Goal: Information Seeking & Learning: Learn about a topic

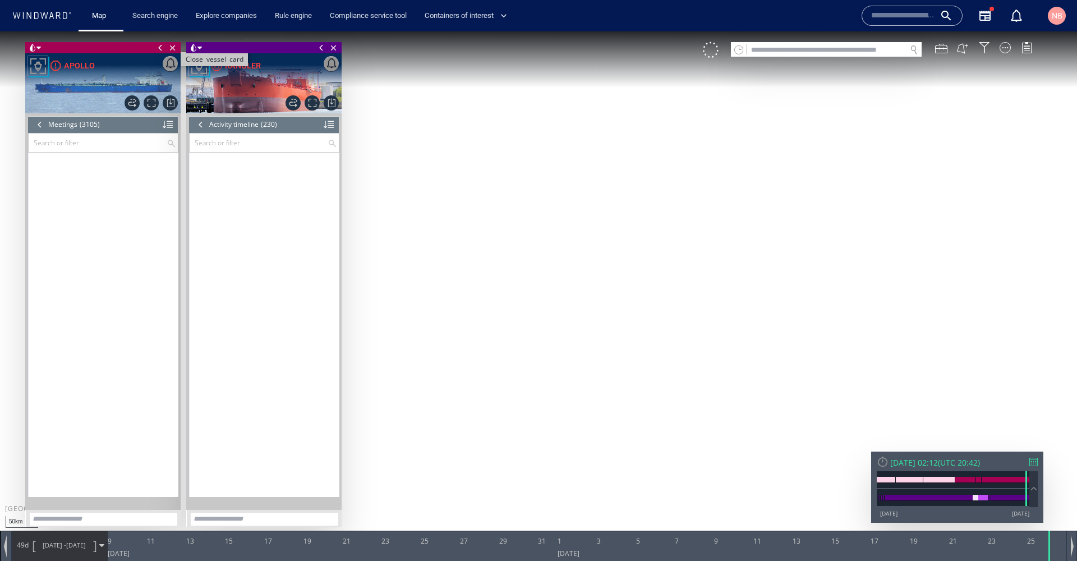
scroll to position [6751, 0]
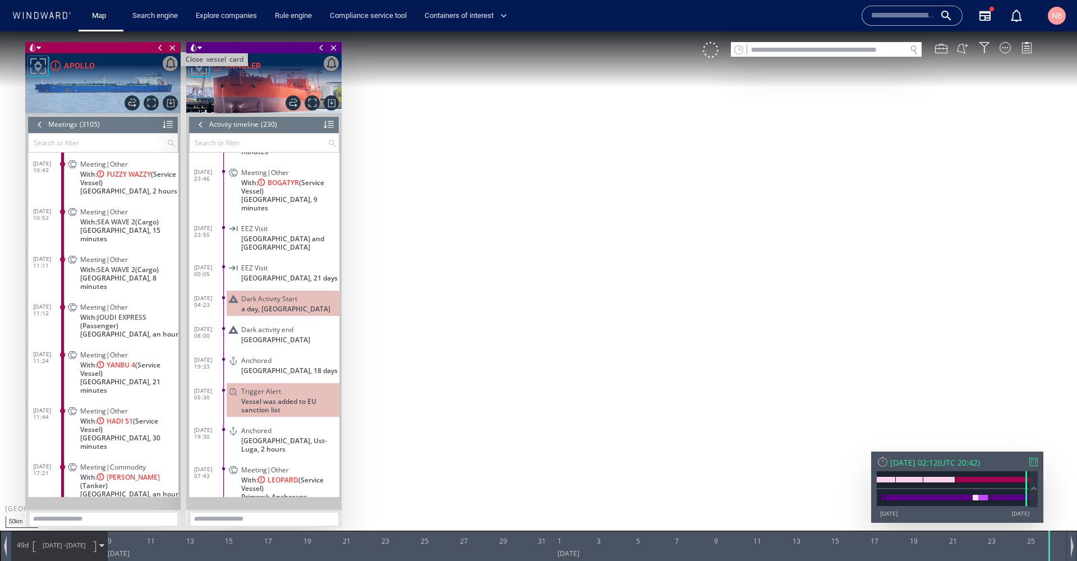
click at [172, 46] on span "Close vessel card" at bounding box center [173, 47] width 12 height 11
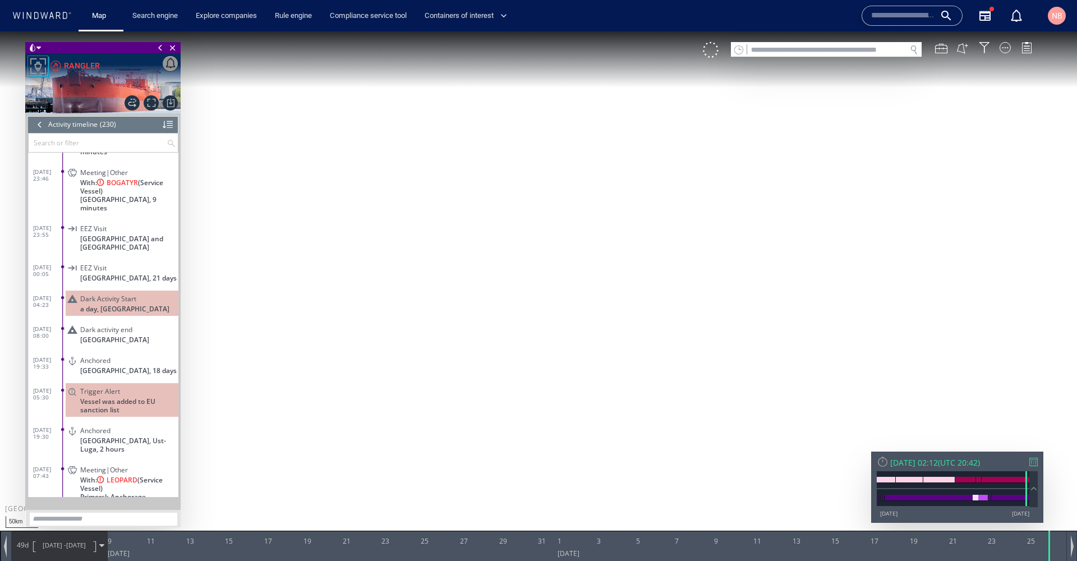
click at [172, 46] on span "Close vessel card" at bounding box center [173, 47] width 12 height 11
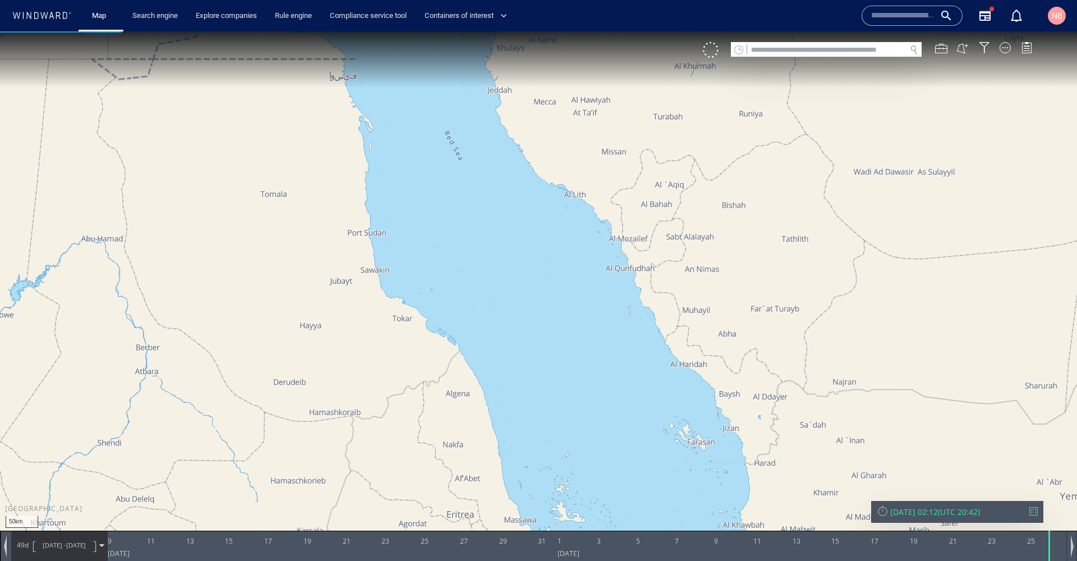
click at [803, 50] on input "text" at bounding box center [826, 50] width 159 height 15
paste input "*******"
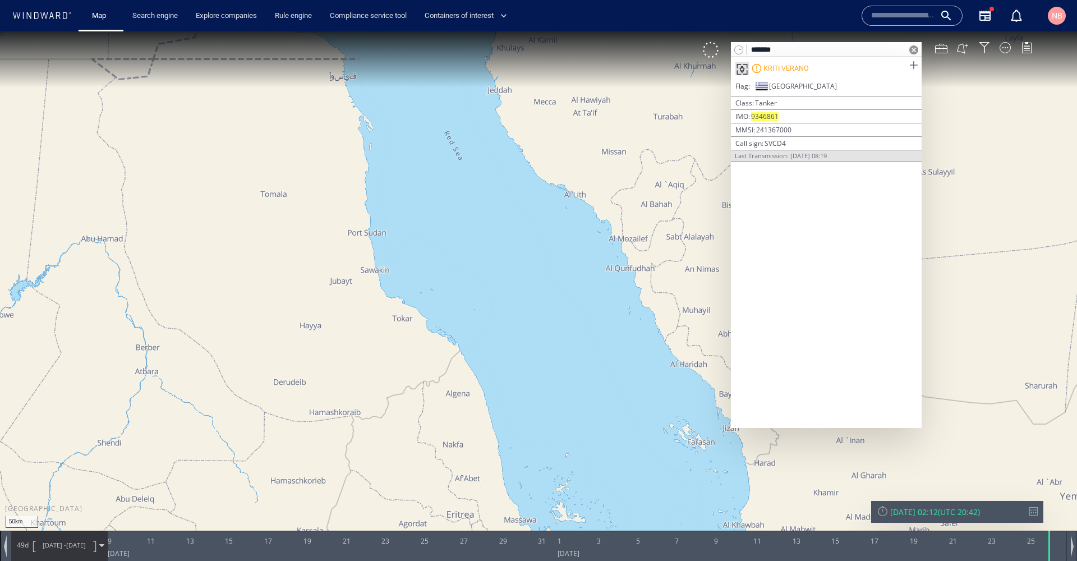
type input "*******"
click at [913, 66] on span at bounding box center [913, 65] width 14 height 14
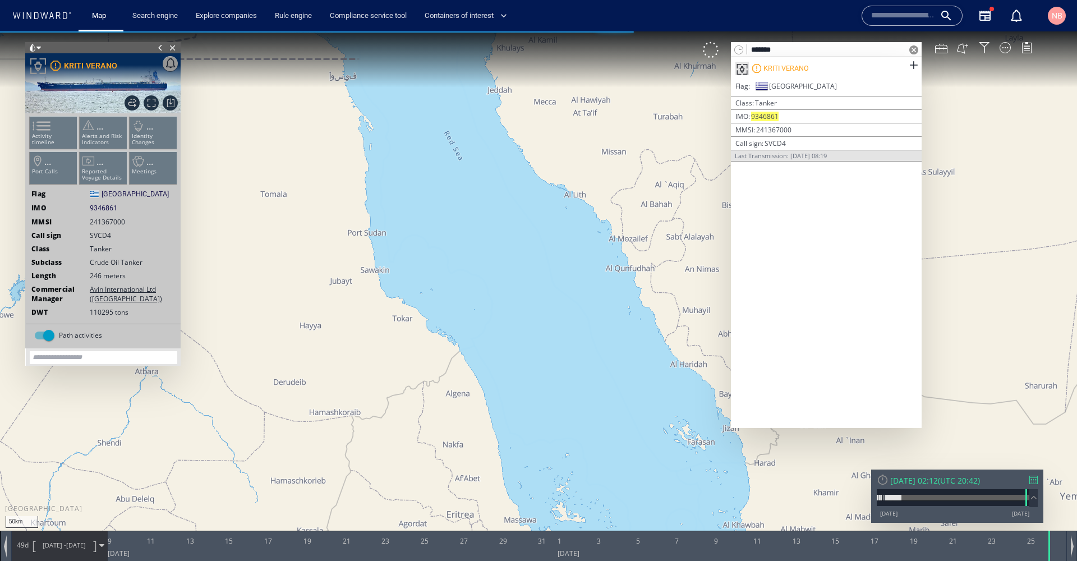
click at [914, 49] on span at bounding box center [913, 49] width 9 height 9
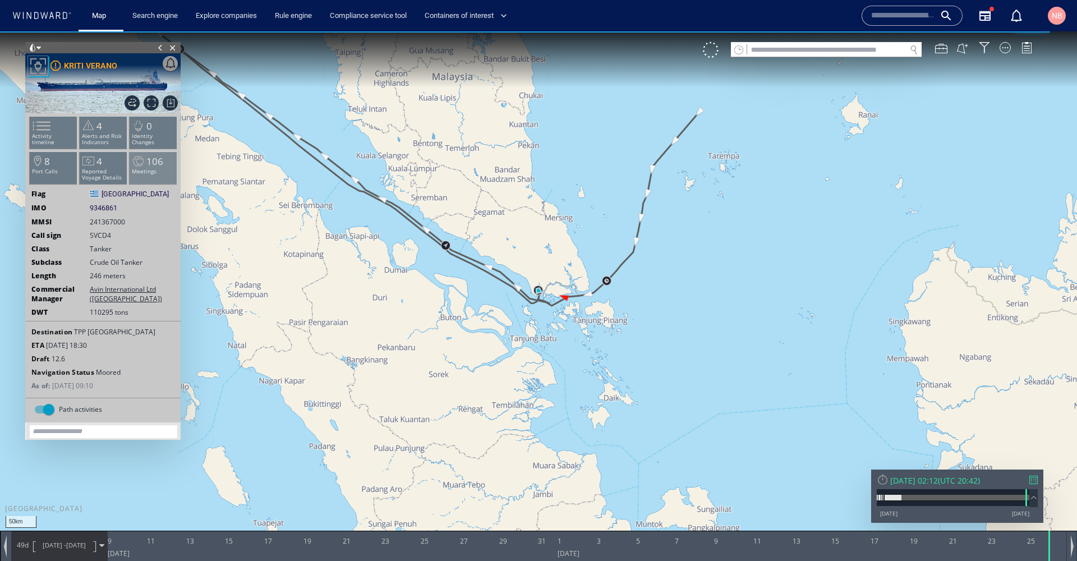
click at [153, 163] on span "106" at bounding box center [154, 161] width 17 height 13
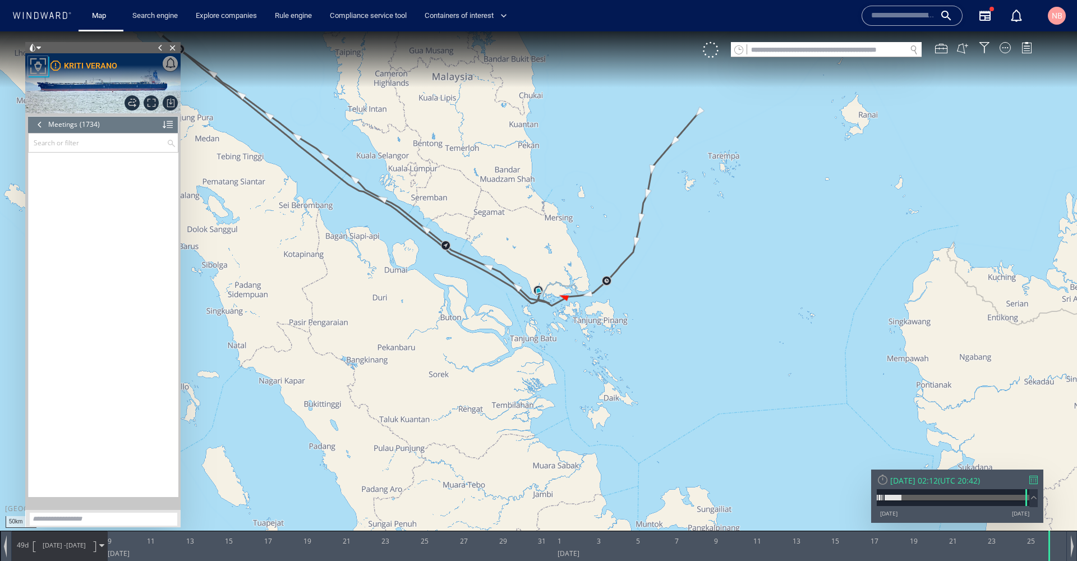
scroll to position [53150, 0]
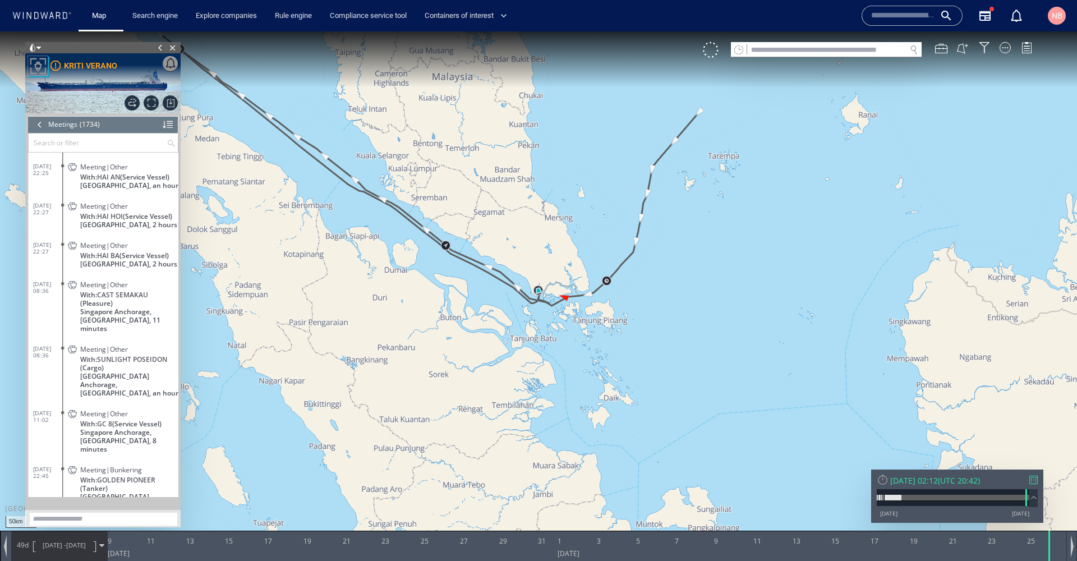
click at [1035, 481] on div at bounding box center [1033, 480] width 8 height 8
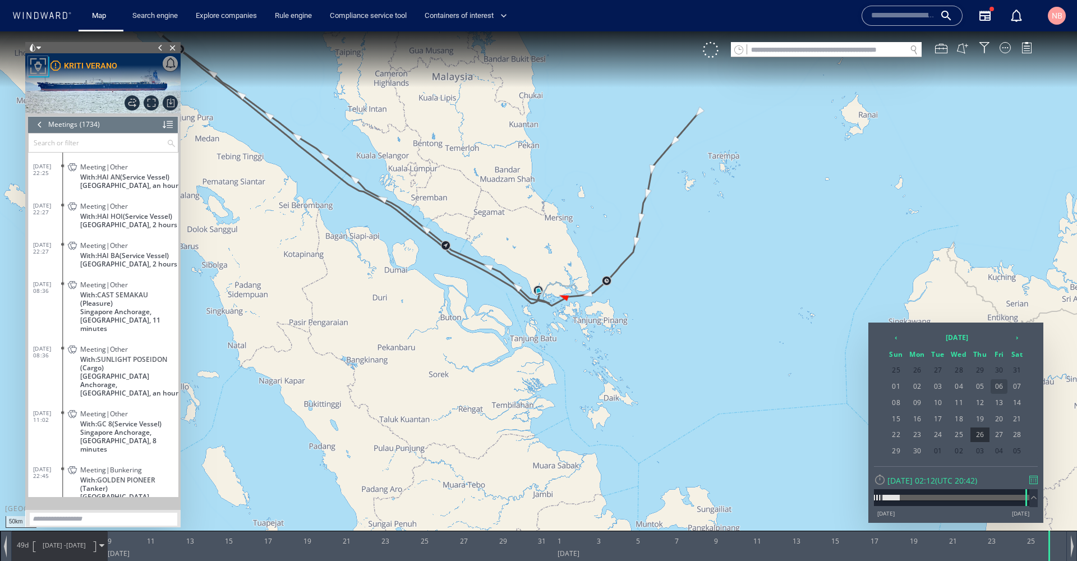
click at [1003, 383] on span "06" at bounding box center [999, 386] width 17 height 15
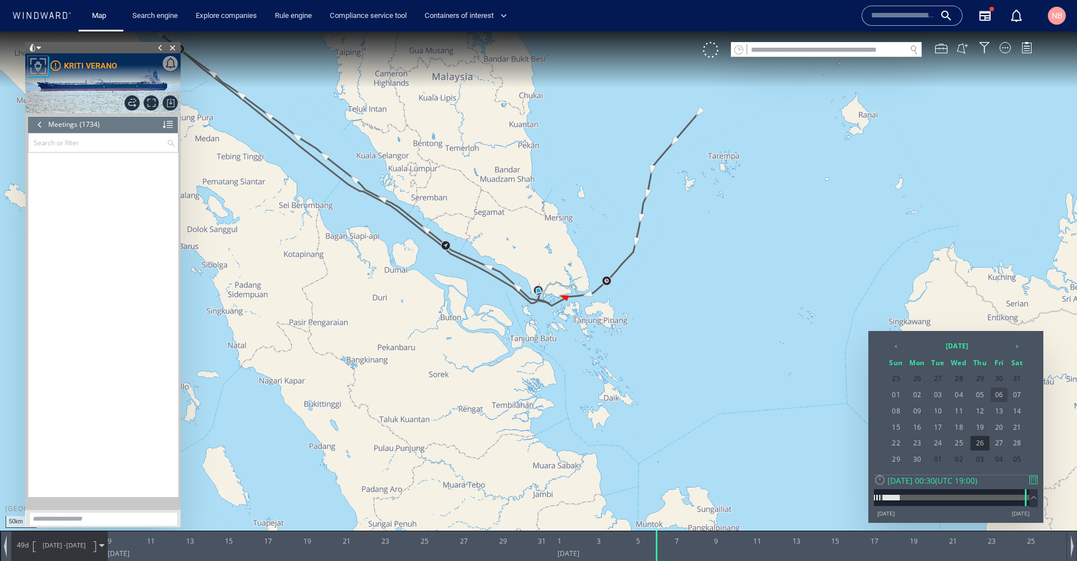
scroll to position [50347, 0]
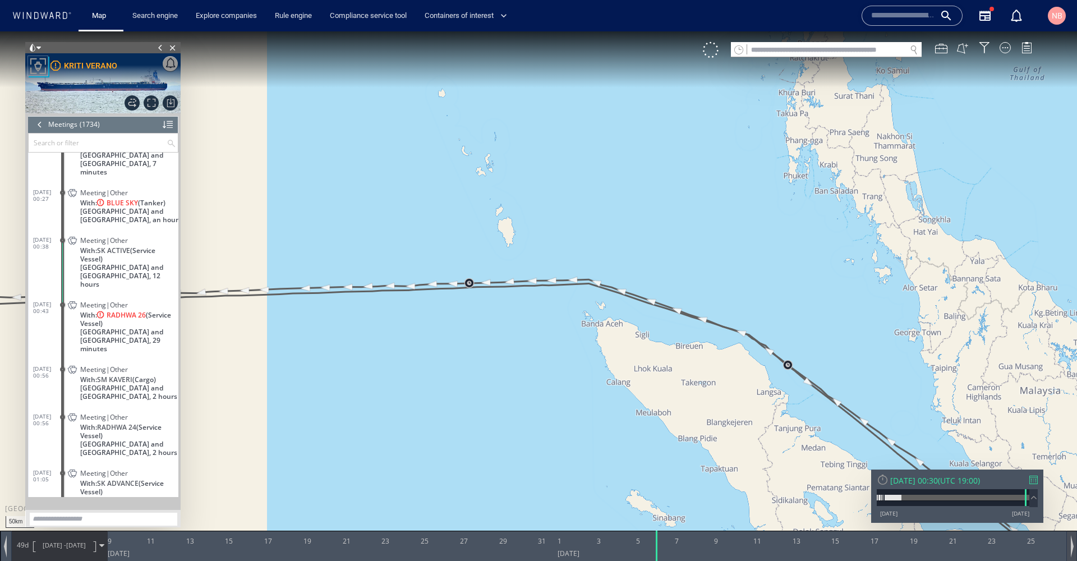
drag, startPoint x: 435, startPoint y: 243, endPoint x: 1076, endPoint y: 535, distance: 704.9
click at [1076, 31] on div "50km © Mapbox © OpenStreetMap Improve this map 0 0 7 June 2025 9 11 13 15 17 19…" at bounding box center [538, 31] width 1077 height 0
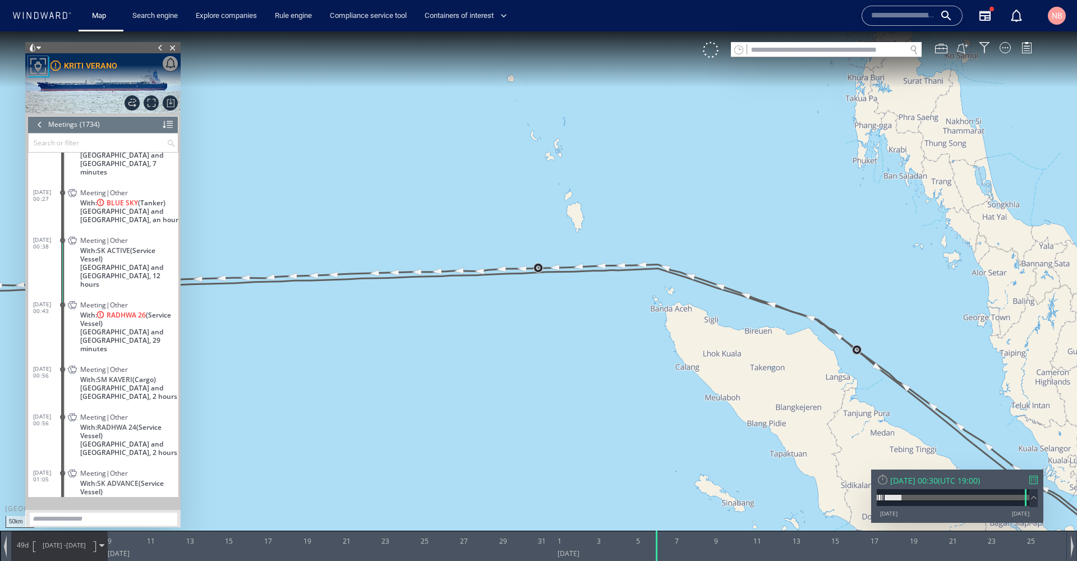
drag, startPoint x: 449, startPoint y: 381, endPoint x: 577, endPoint y: 363, distance: 129.1
click at [577, 363] on canvas "Map" at bounding box center [538, 290] width 1077 height 518
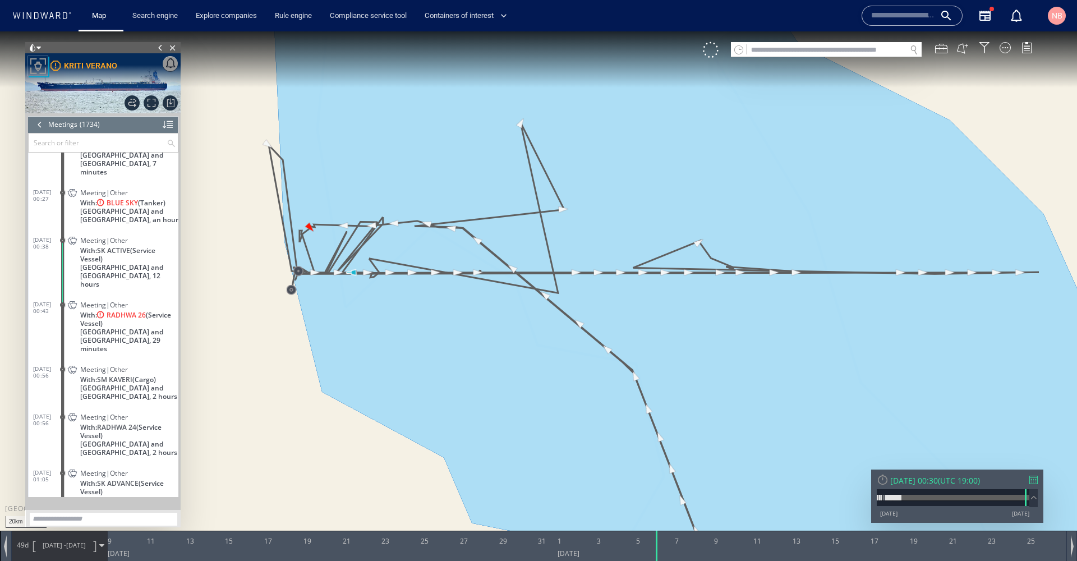
drag, startPoint x: 407, startPoint y: 303, endPoint x: 422, endPoint y: 349, distance: 49.0
click at [455, 363] on canvas "Map" at bounding box center [538, 290] width 1077 height 518
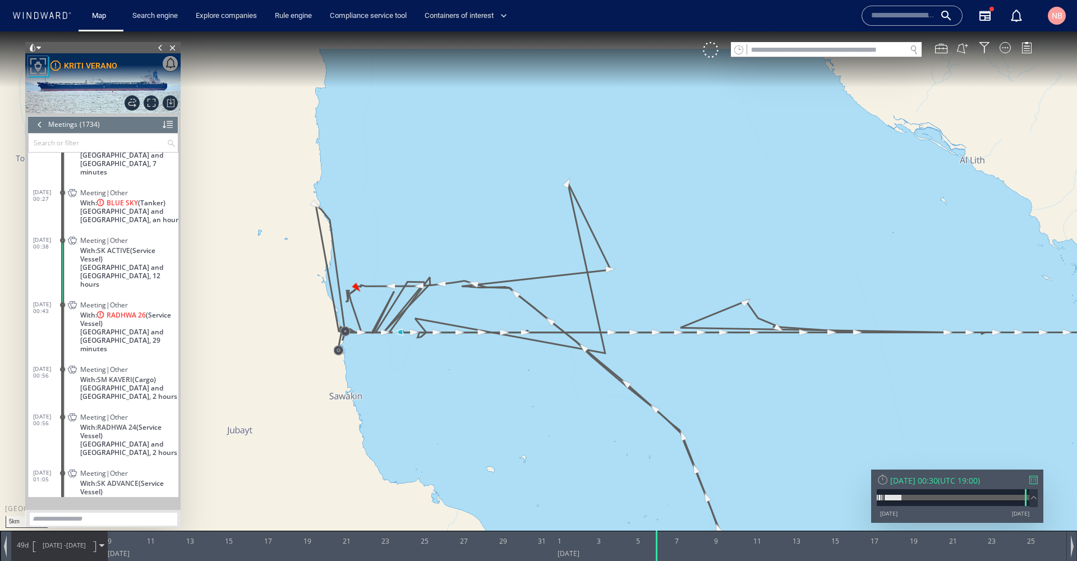
drag, startPoint x: 305, startPoint y: 323, endPoint x: 643, endPoint y: 406, distance: 348.8
click at [643, 406] on canvas "Map" at bounding box center [538, 290] width 1077 height 518
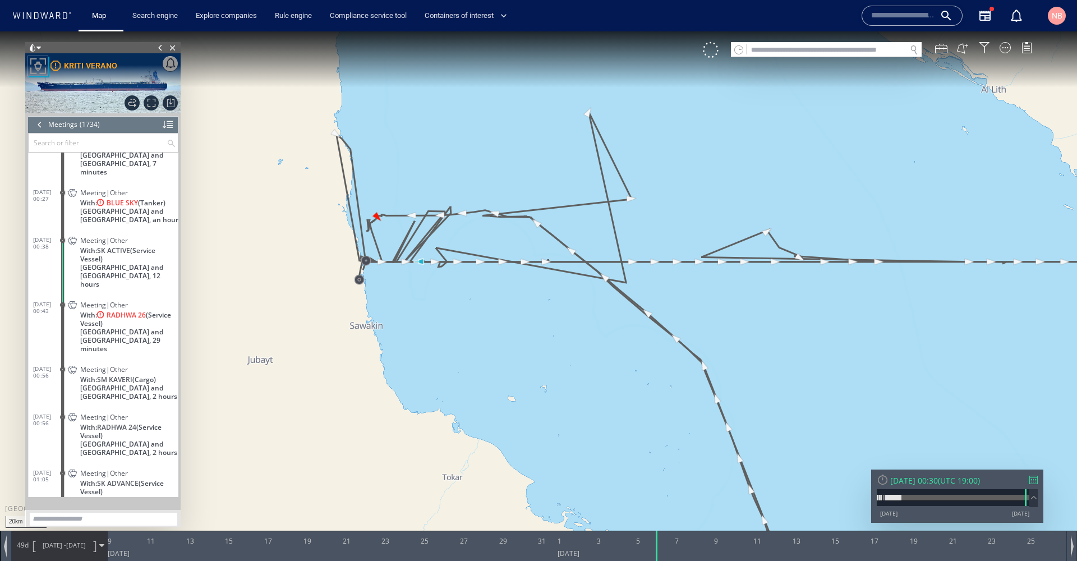
drag, startPoint x: 606, startPoint y: 384, endPoint x: 521, endPoint y: 311, distance: 113.0
click at [521, 311] on canvas "Map" at bounding box center [538, 290] width 1077 height 518
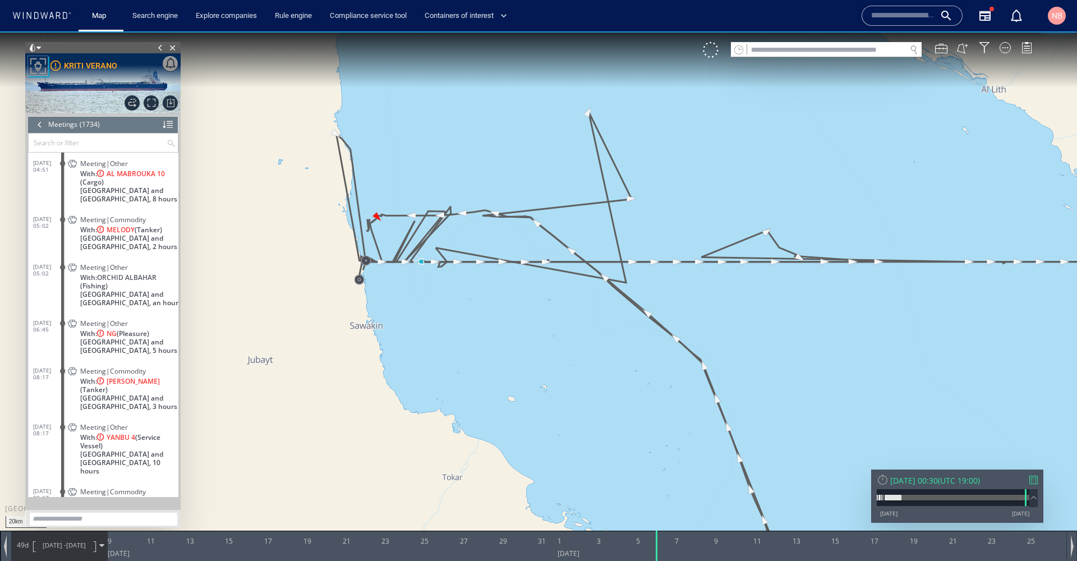
scroll to position [50709, 0]
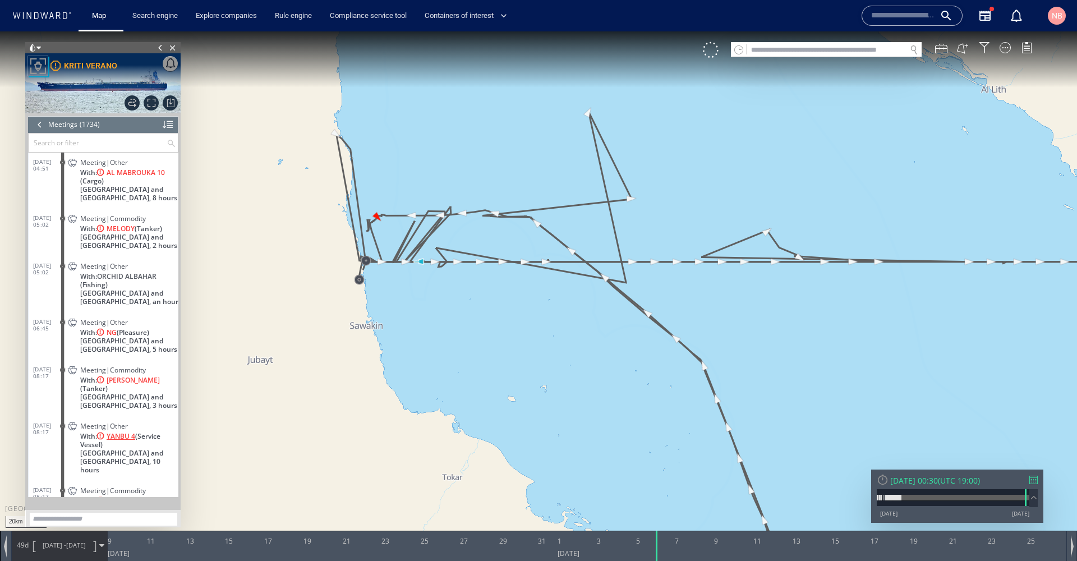
click at [125, 432] on span "YANBU 4" at bounding box center [121, 436] width 29 height 8
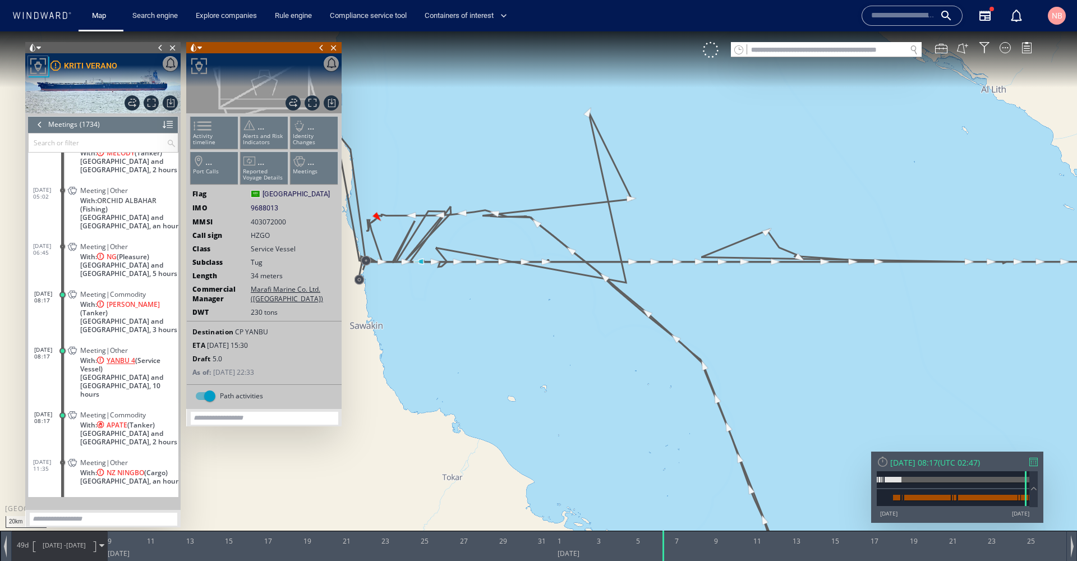
scroll to position [50779, 0]
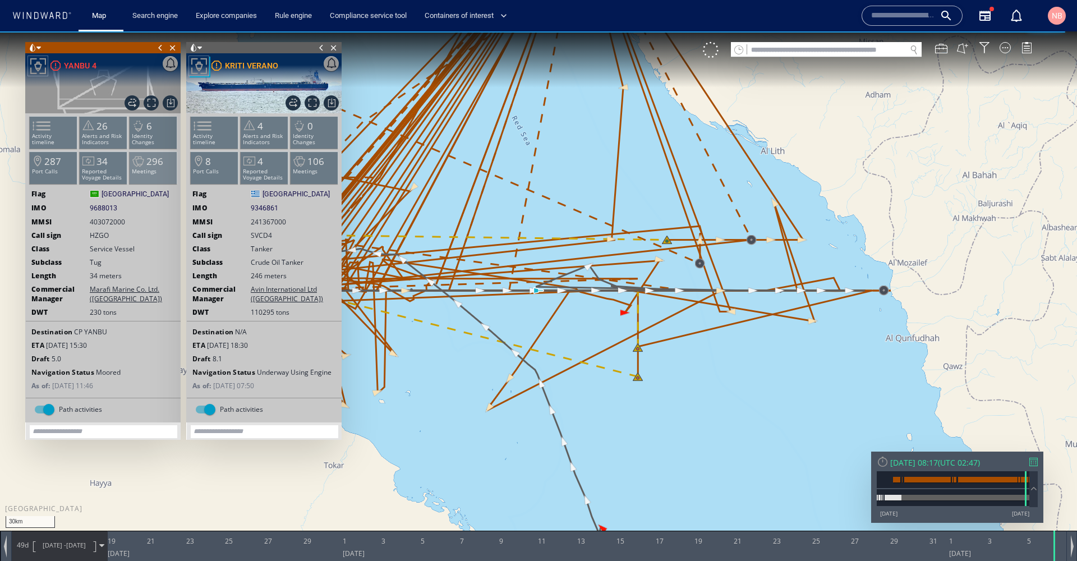
click at [149, 165] on span "296" at bounding box center [154, 161] width 17 height 13
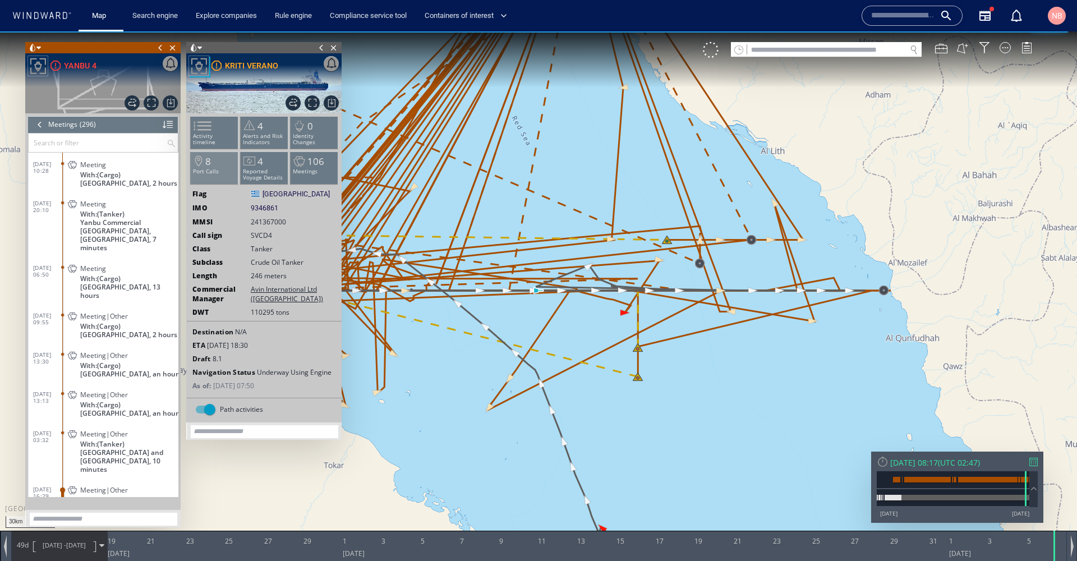
scroll to position [2807, 0]
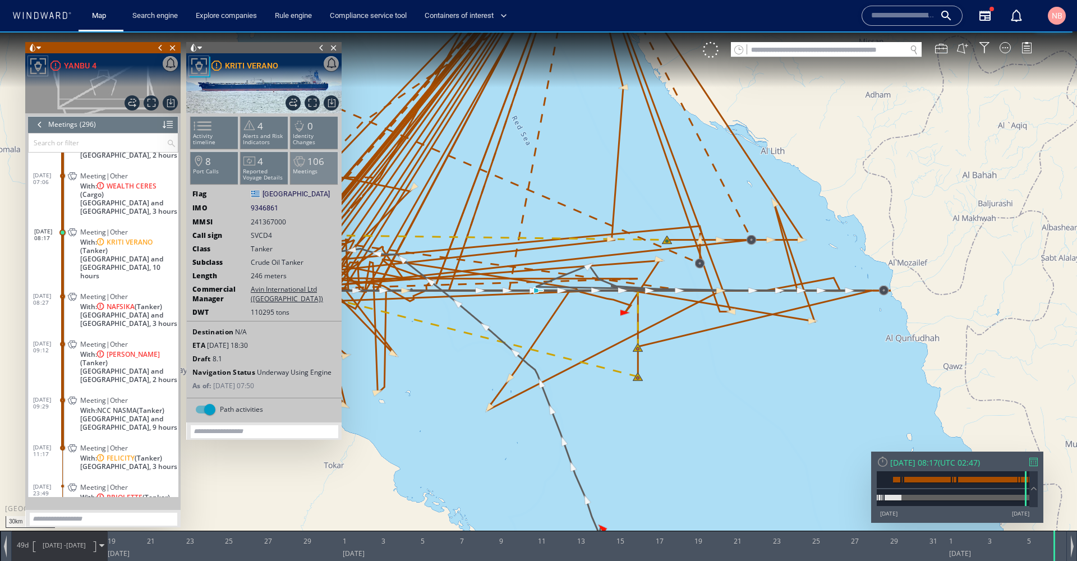
click at [320, 168] on li "106 Meetings" at bounding box center [315, 167] width 48 height 33
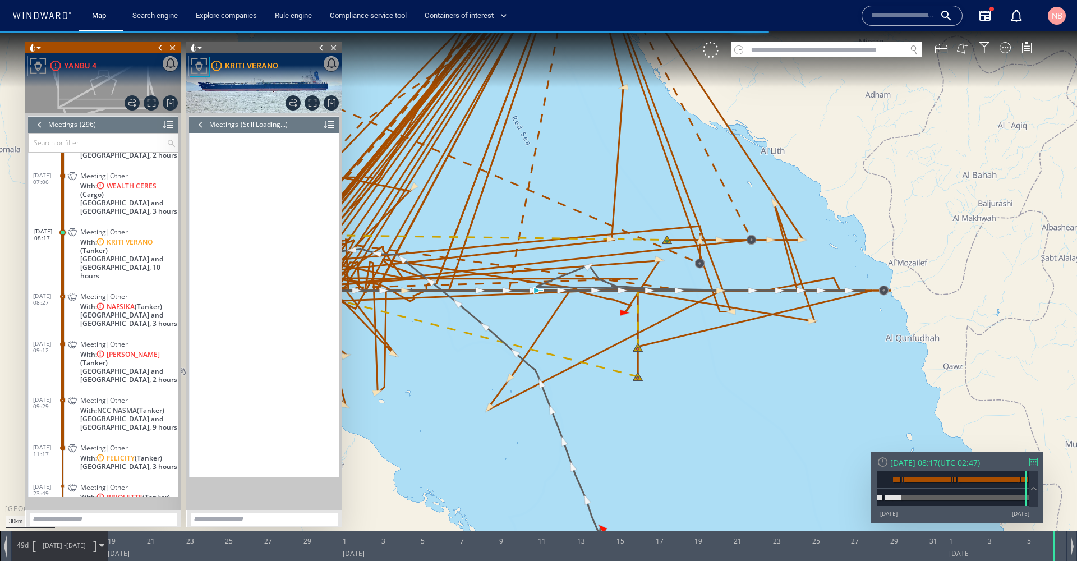
scroll to position [555, 0]
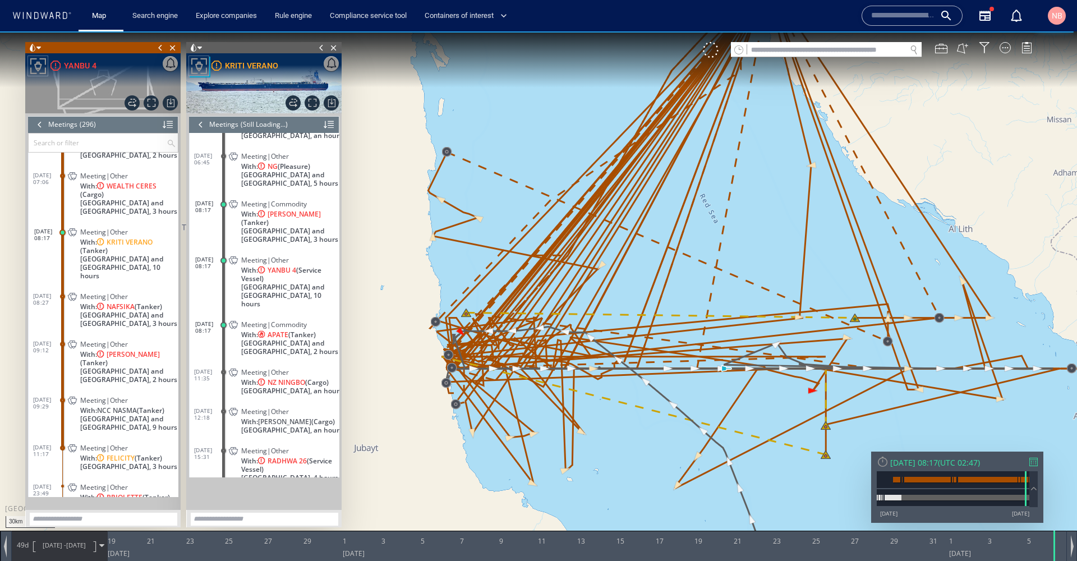
drag, startPoint x: 569, startPoint y: 164, endPoint x: 757, endPoint y: 242, distance: 203.4
click at [757, 242] on canvas "Map" at bounding box center [538, 290] width 1077 height 518
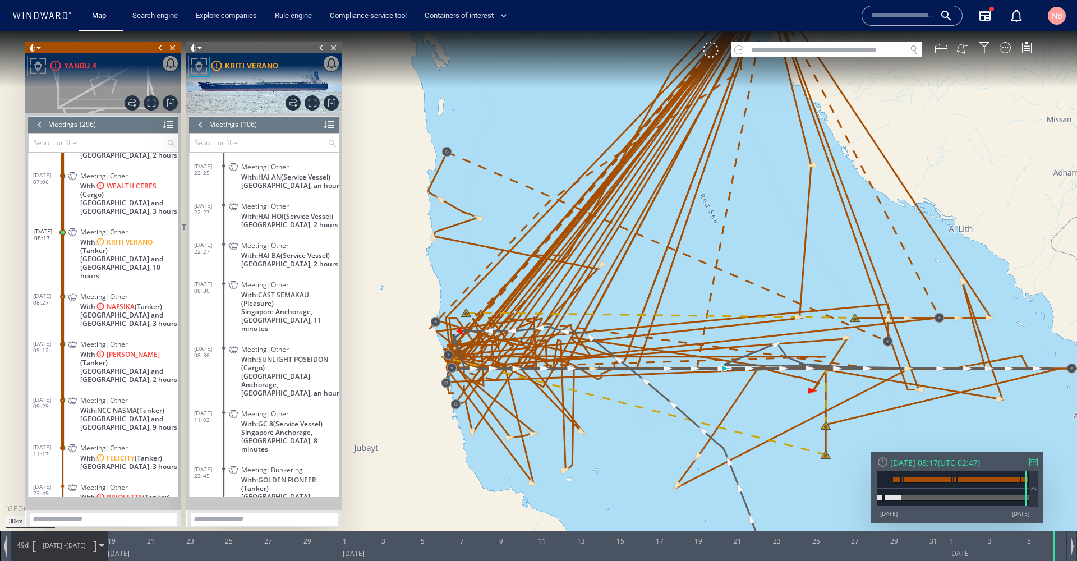
click at [791, 52] on input "text" at bounding box center [826, 50] width 159 height 15
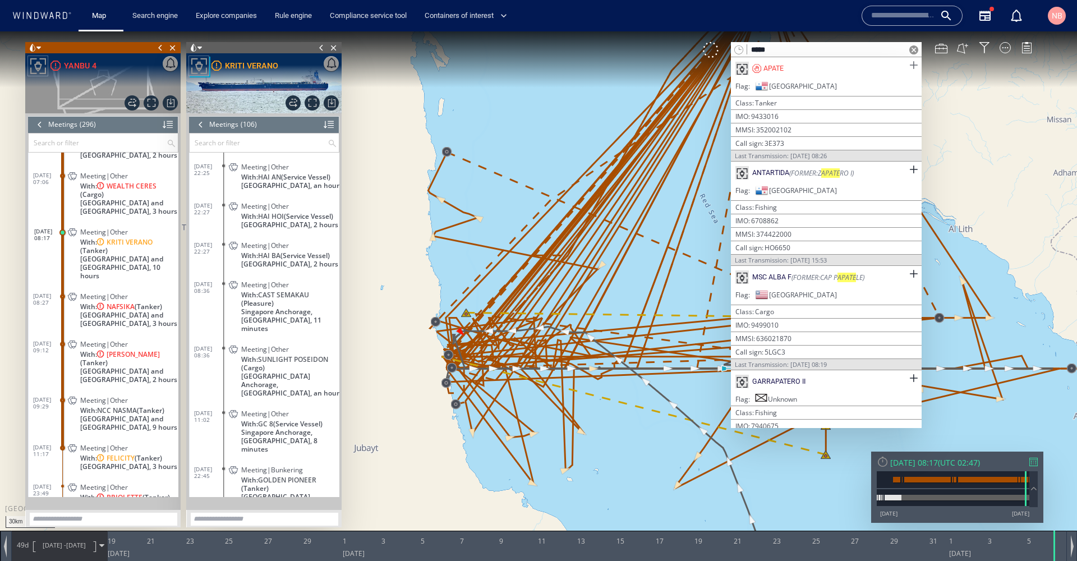
type input "*****"
click at [913, 64] on span at bounding box center [913, 65] width 14 height 14
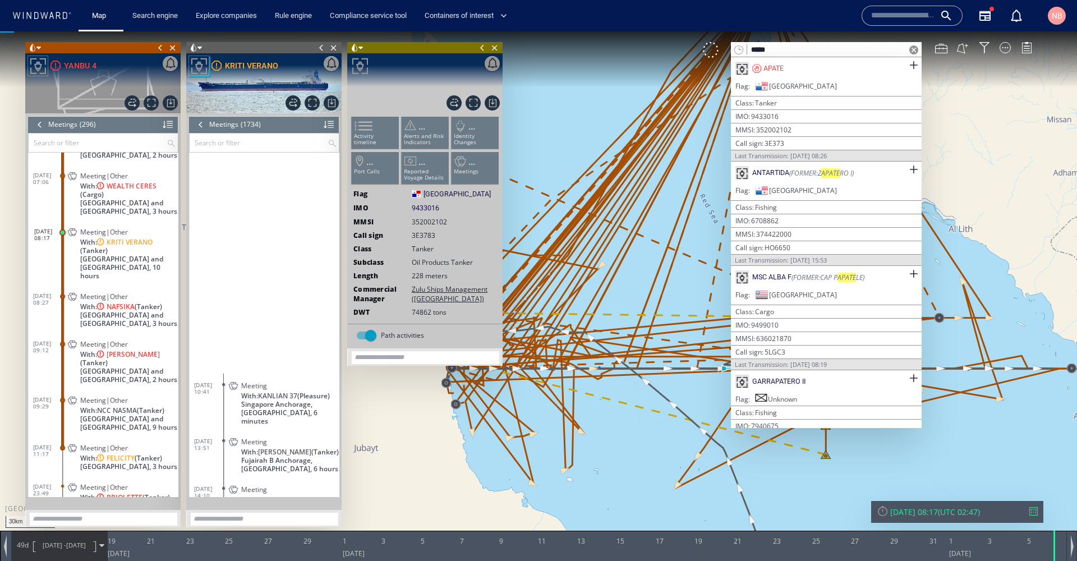
scroll to position [3239, 0]
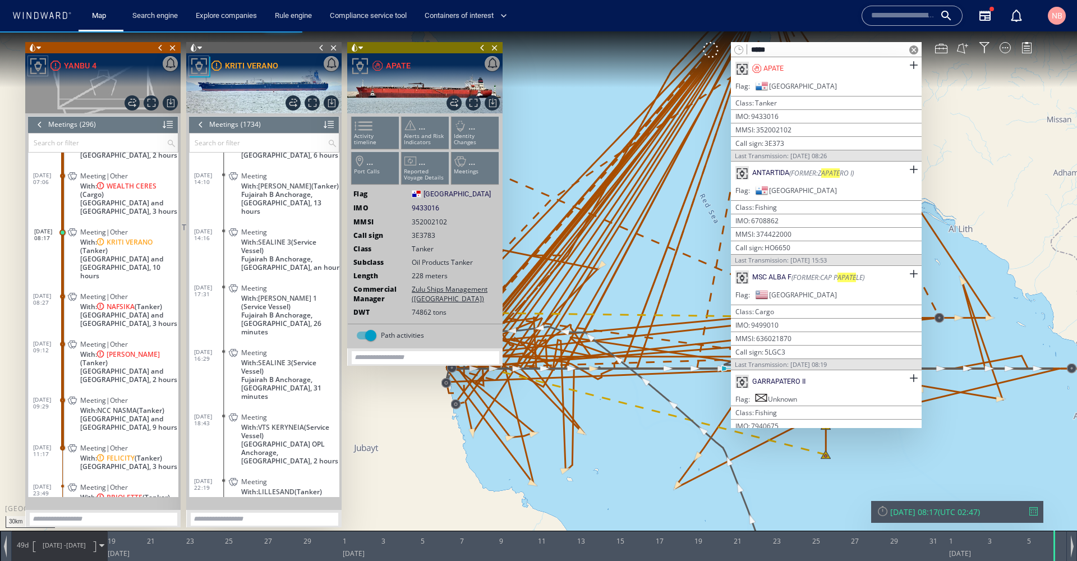
click at [910, 48] on span at bounding box center [913, 49] width 9 height 9
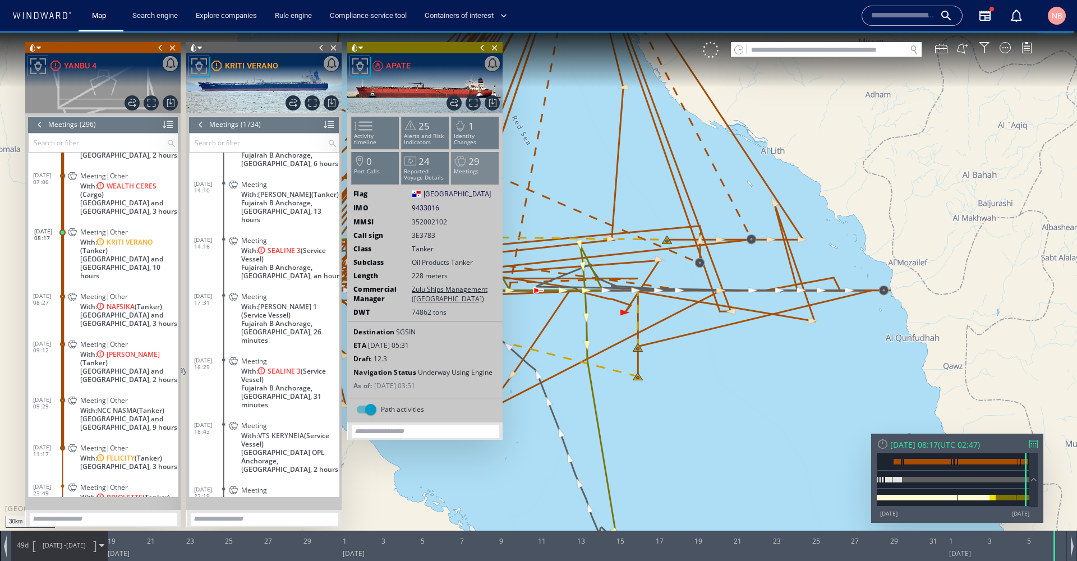
click at [474, 169] on p "Meetings" at bounding box center [476, 171] width 48 height 6
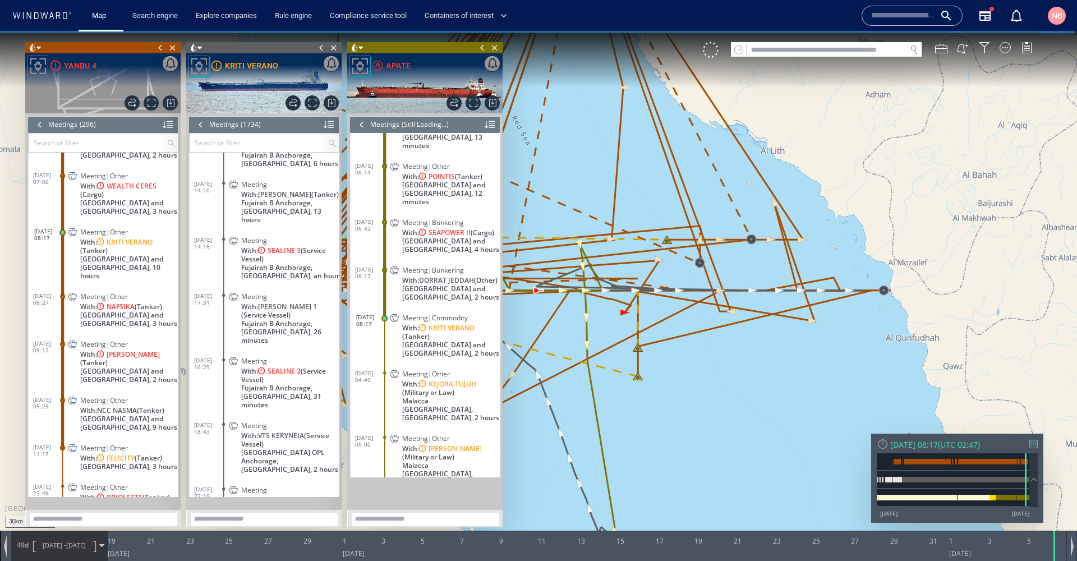
scroll to position [223, 0]
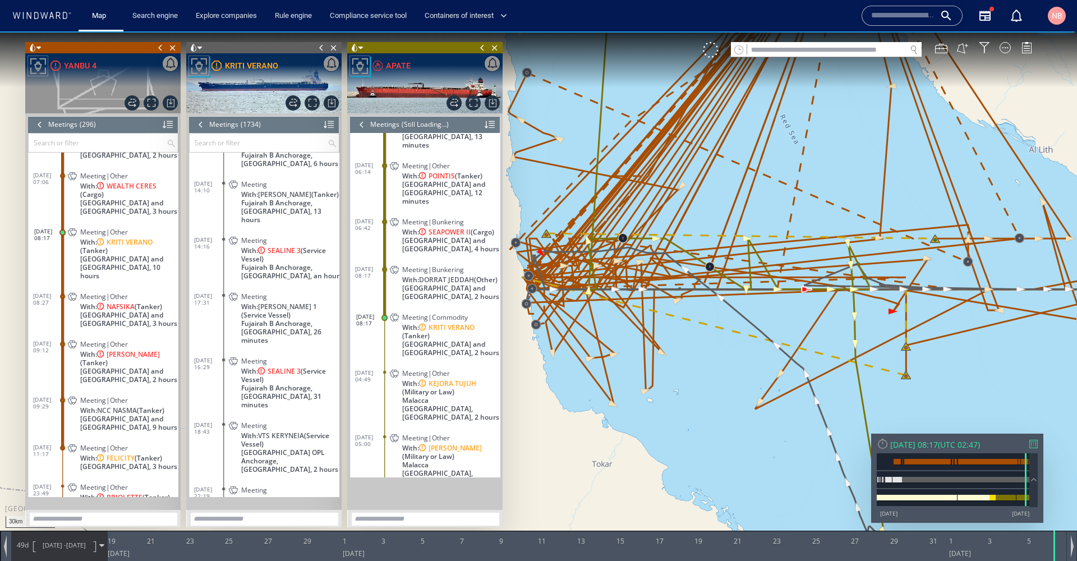
drag, startPoint x: 691, startPoint y: 374, endPoint x: 510, endPoint y: 92, distance: 334.5
click at [954, 393] on canvas "Map" at bounding box center [538, 290] width 1077 height 518
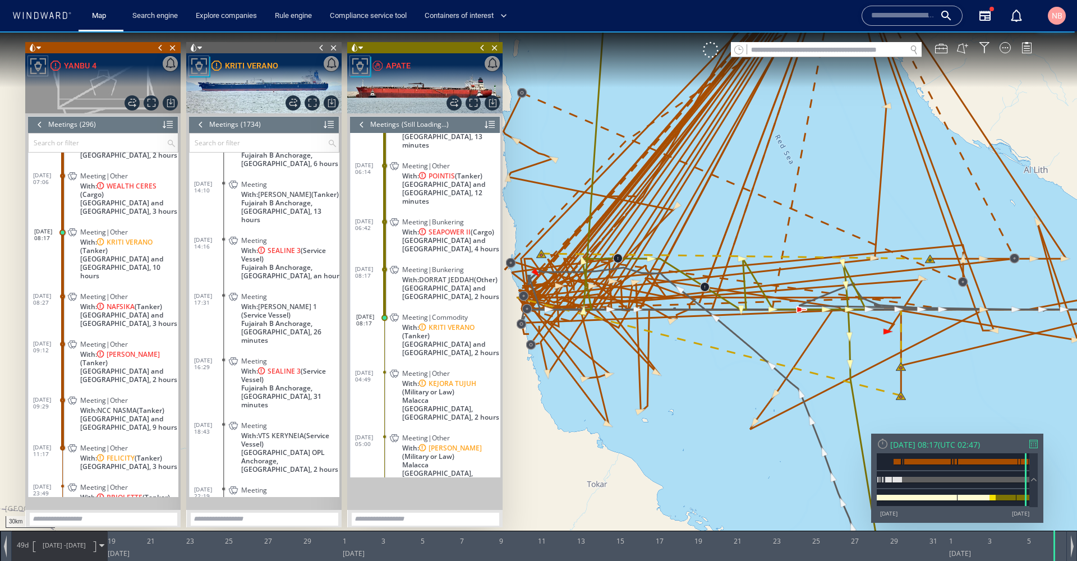
click at [358, 47] on span at bounding box center [355, 47] width 8 height 11
click at [398, 90] on ul at bounding box center [397, 94] width 79 height 29
click at [400, 90] on li at bounding box center [403, 89] width 10 height 10
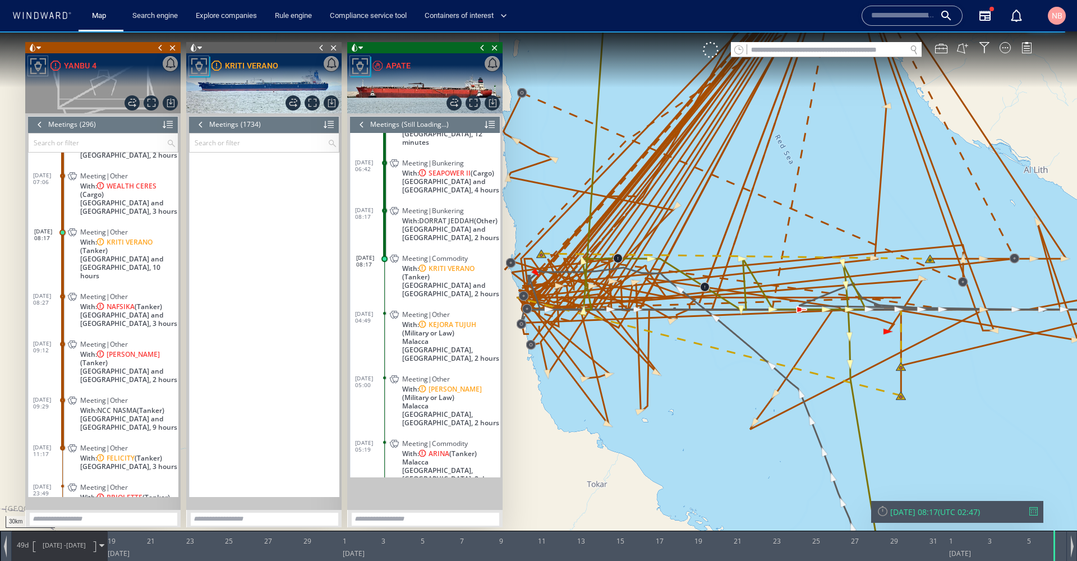
scroll to position [278, 0]
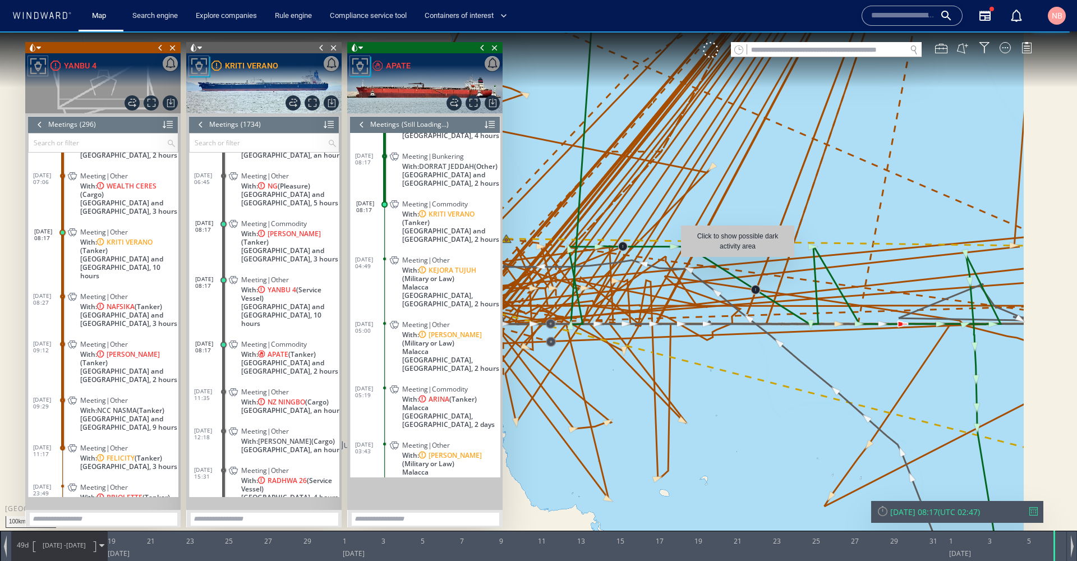
scroll to position [719, 0]
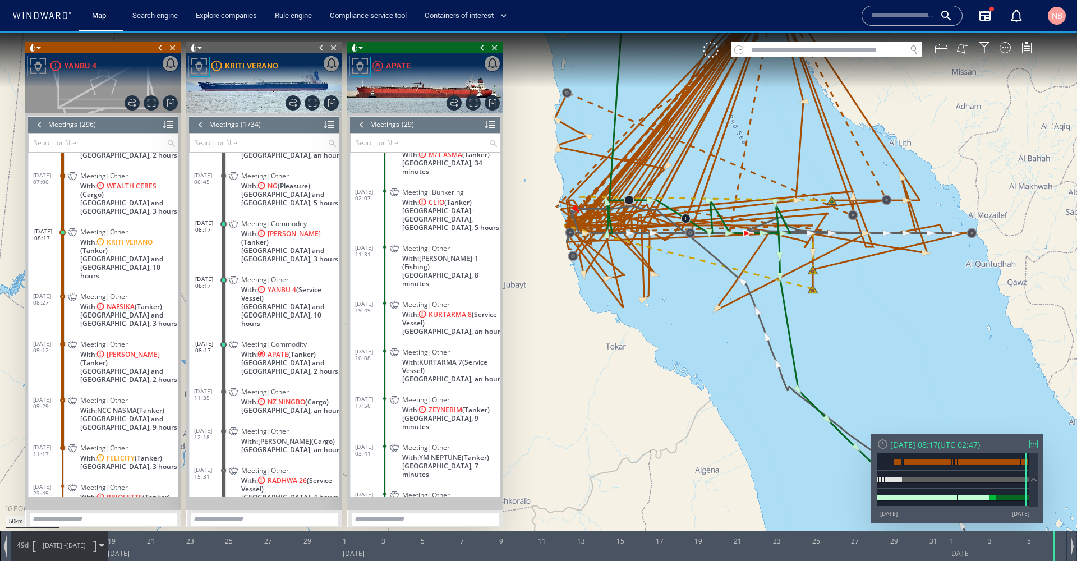
drag, startPoint x: 770, startPoint y: 317, endPoint x: 876, endPoint y: 315, distance: 106.0
click at [876, 315] on canvas "Map" at bounding box center [538, 290] width 1077 height 518
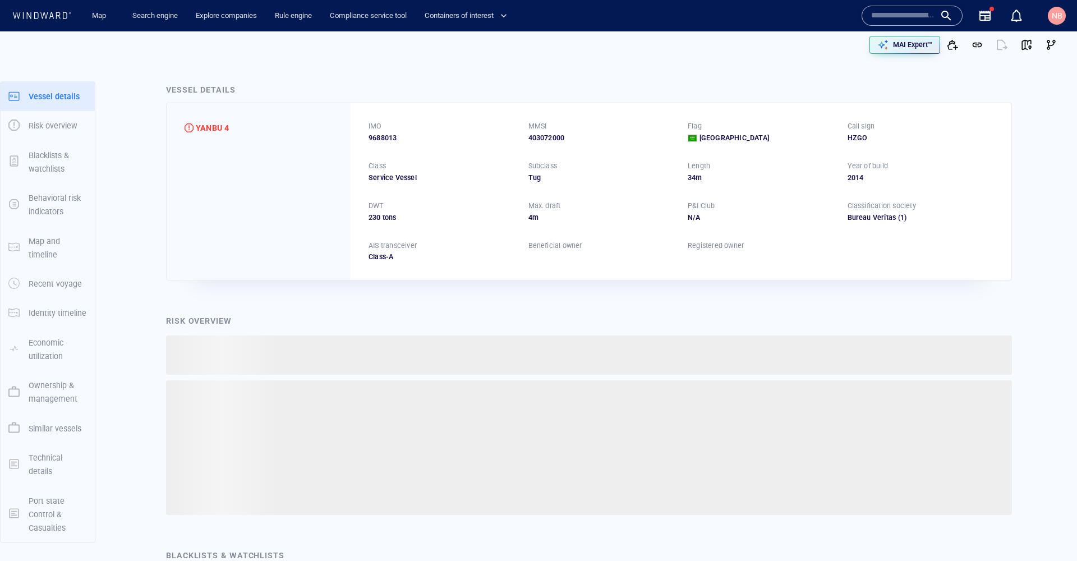
click at [927, 20] on input "text" at bounding box center [903, 15] width 64 height 17
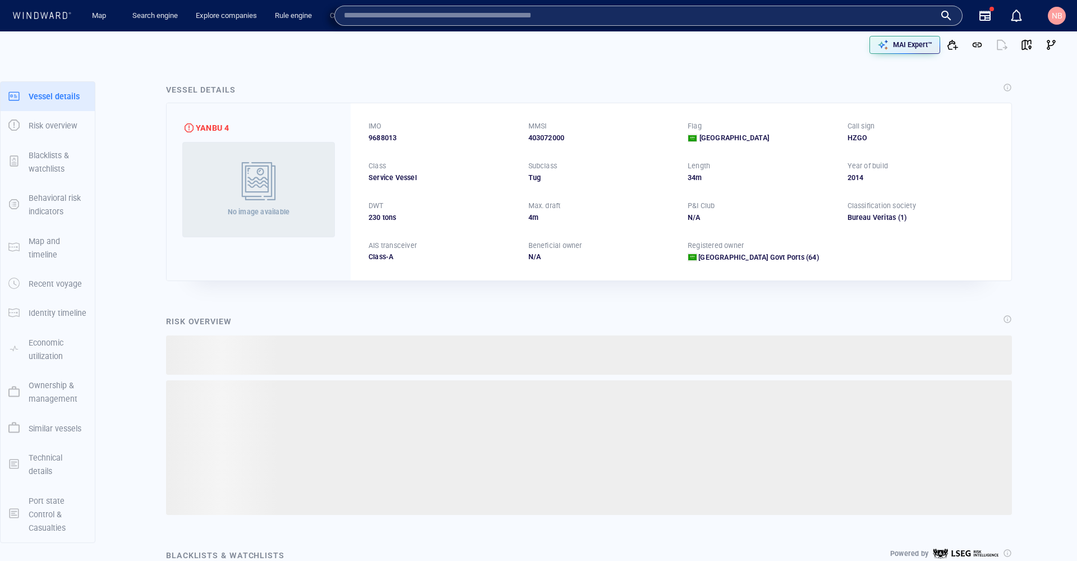
paste input "*******"
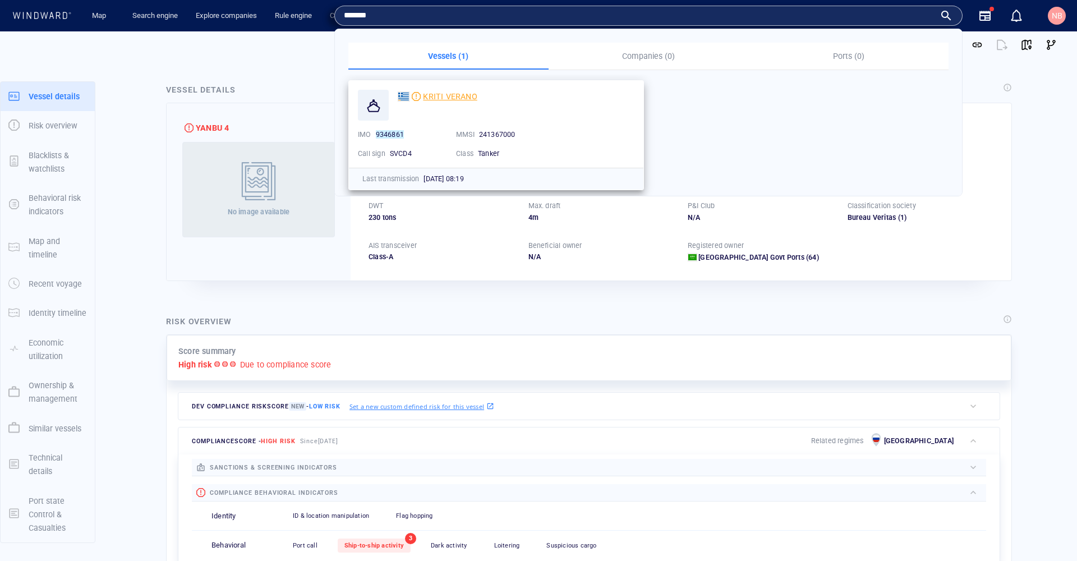
type input "*******"
click at [444, 95] on span "KRITI VERANO" at bounding box center [450, 96] width 54 height 9
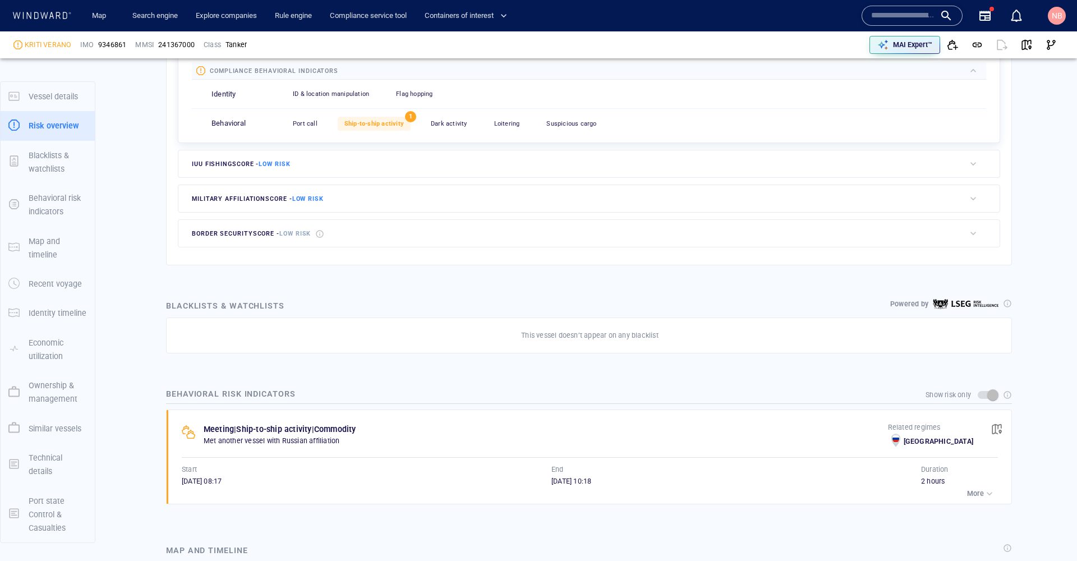
scroll to position [433, 0]
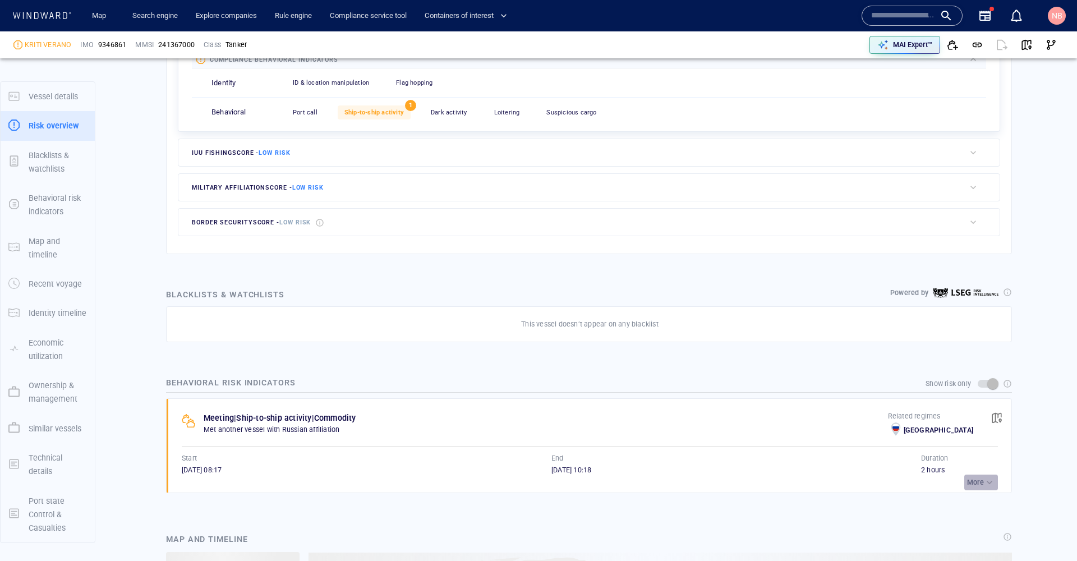
click at [967, 477] on p "More" at bounding box center [975, 482] width 17 height 10
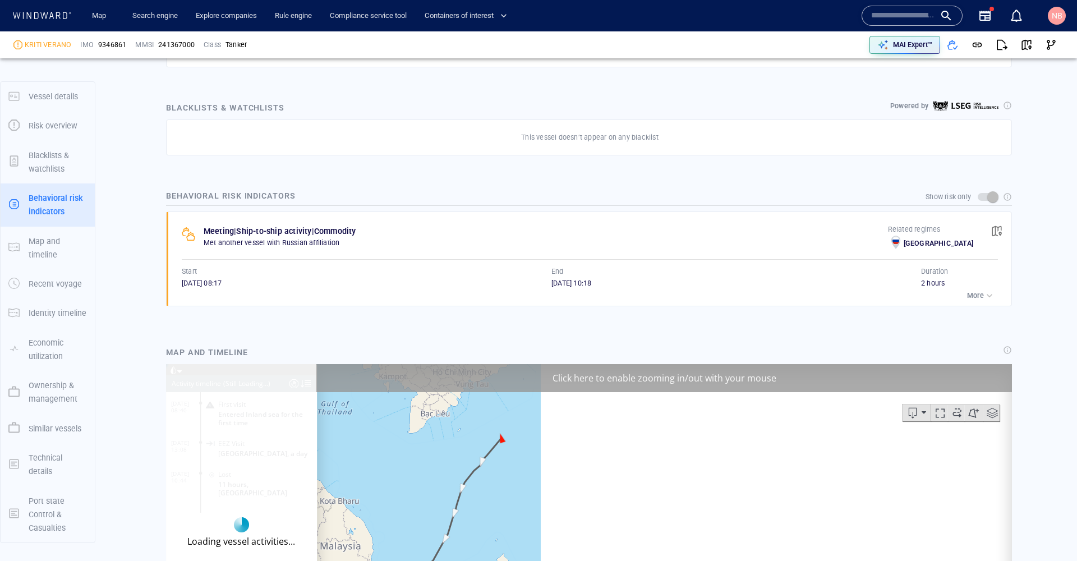
scroll to position [7661, 0]
